Goal: Information Seeking & Learning: Learn about a topic

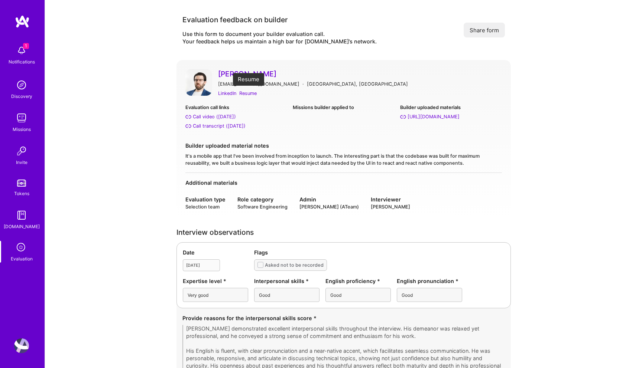
click at [247, 93] on div "Resume" at bounding box center [247, 94] width 17 height 8
click at [215, 126] on div "Call transcript (Jul 08, 2025)" at bounding box center [219, 126] width 53 height 8
click at [212, 115] on div "Call video (Jul 08, 2025)" at bounding box center [214, 117] width 43 height 8
click at [228, 94] on div "LinkedIn" at bounding box center [227, 94] width 18 height 8
click at [232, 94] on div "LinkedIn" at bounding box center [227, 94] width 18 height 8
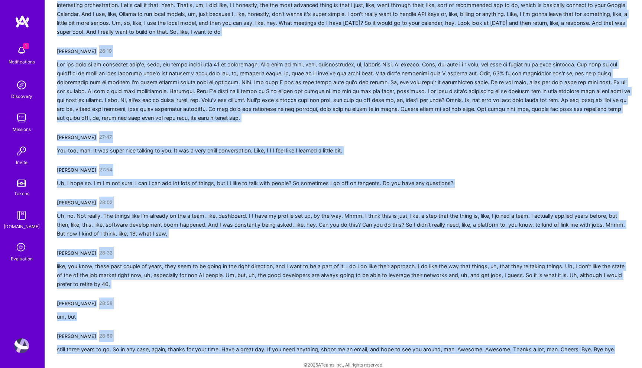
scroll to position [1956, 0]
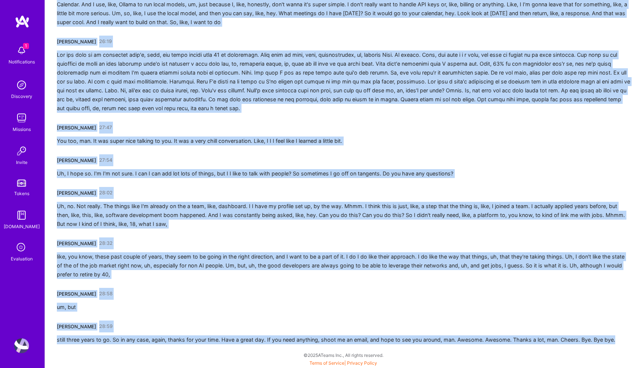
drag, startPoint x: 57, startPoint y: 133, endPoint x: 156, endPoint y: 368, distance: 255.3
copy div "[PERSON_NAME] 00:04 Hello? Can you hear me? [PERSON_NAME] 00:52 There you go. Y…"
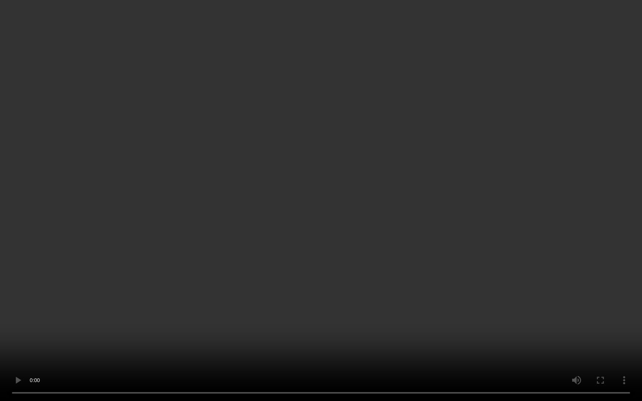
click at [459, 242] on video "Your browser does not support the video tag." at bounding box center [321, 200] width 642 height 401
click at [257, 226] on video "Your browser does not support the video tag." at bounding box center [321, 200] width 642 height 401
click at [175, 183] on video "Your browser does not support the video tag." at bounding box center [321, 200] width 642 height 401
click at [515, 329] on video "Your browser does not support the video tag." at bounding box center [321, 200] width 642 height 401
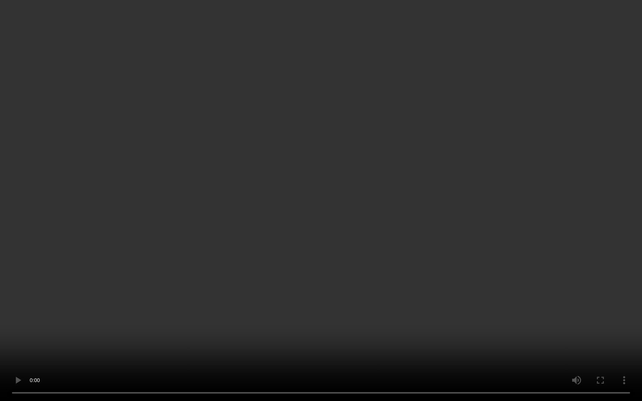
click at [440, 235] on video "Your browser does not support the video tag." at bounding box center [321, 200] width 642 height 401
click at [278, 105] on video "Your browser does not support the video tag." at bounding box center [321, 200] width 642 height 401
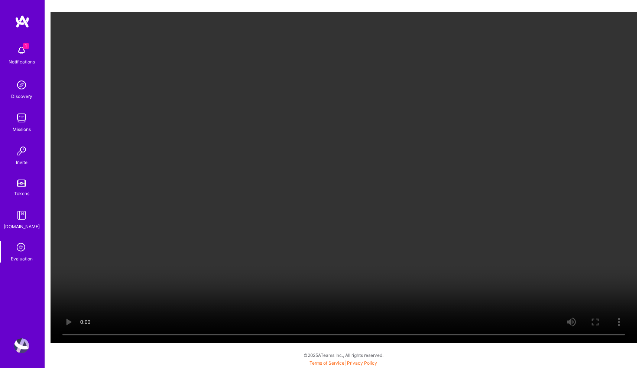
click at [371, 226] on video "Your browser does not support the video tag." at bounding box center [344, 177] width 586 height 331
